Goal: Task Accomplishment & Management: Manage account settings

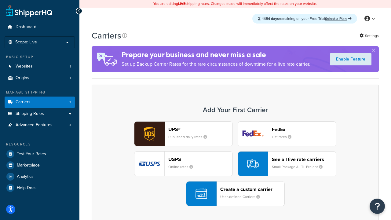
click at [235, 164] on div "UPS® Published daily rates FedEx List rates USPS Online rates See all live rate…" at bounding box center [235, 163] width 275 height 85
click at [304, 129] on header "FedEx" at bounding box center [304, 130] width 64 height 6
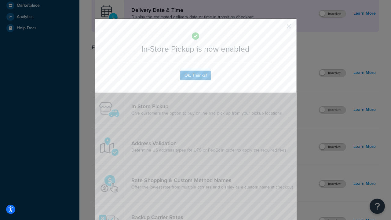
scroll to position [172, 0]
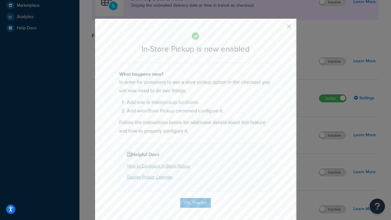
click at [280, 28] on button "button" at bounding box center [280, 29] width 2 height 2
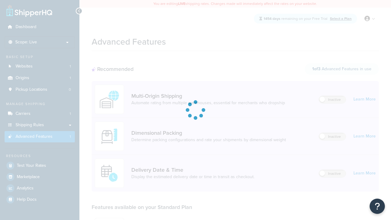
scroll to position [54, 0]
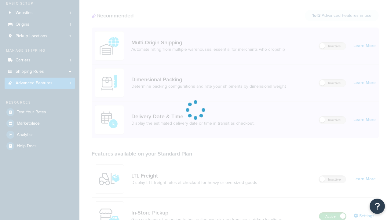
click at [333, 216] on label "Active" at bounding box center [332, 216] width 27 height 7
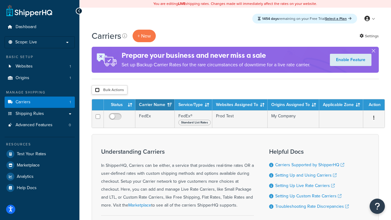
click at [97, 90] on input "checkbox" at bounding box center [97, 90] width 5 height 5
checkbox input "true"
click at [0, 0] on button "Delete" at bounding box center [0, 0] width 0 height 0
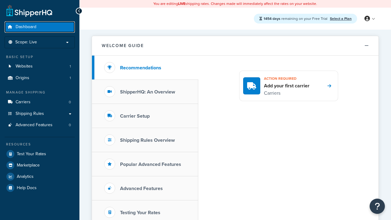
click at [26, 27] on span "Dashboard" at bounding box center [26, 26] width 21 height 5
click at [370, 19] on icon at bounding box center [368, 19] width 6 height 6
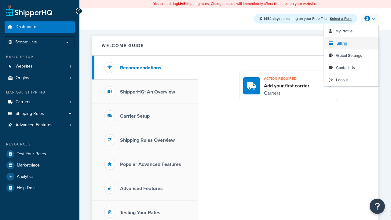
click at [342, 43] on span "Billing" at bounding box center [342, 43] width 10 height 6
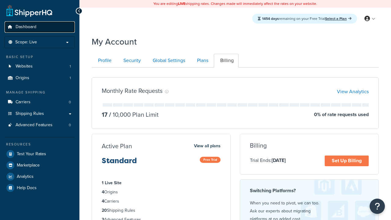
click at [26, 27] on span "Dashboard" at bounding box center [26, 26] width 21 height 5
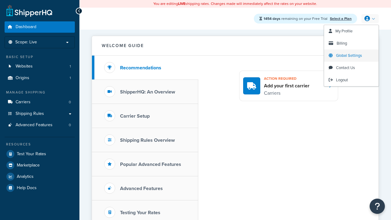
click at [349, 56] on span "Global Settings" at bounding box center [349, 56] width 26 height 6
